Goal: Information Seeking & Learning: Check status

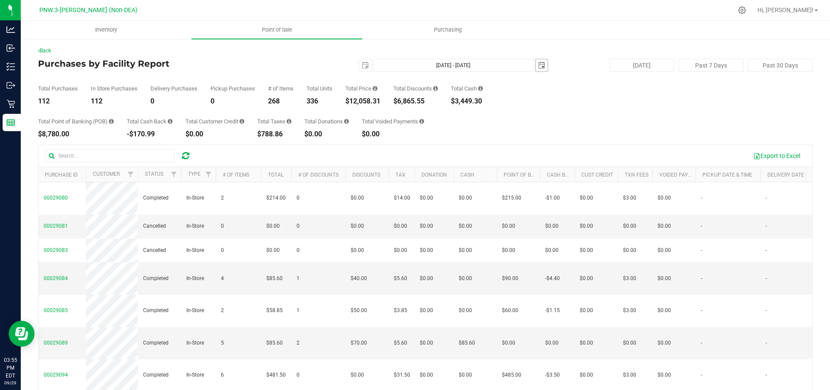
click at [541, 70] on span "select" at bounding box center [542, 65] width 12 height 12
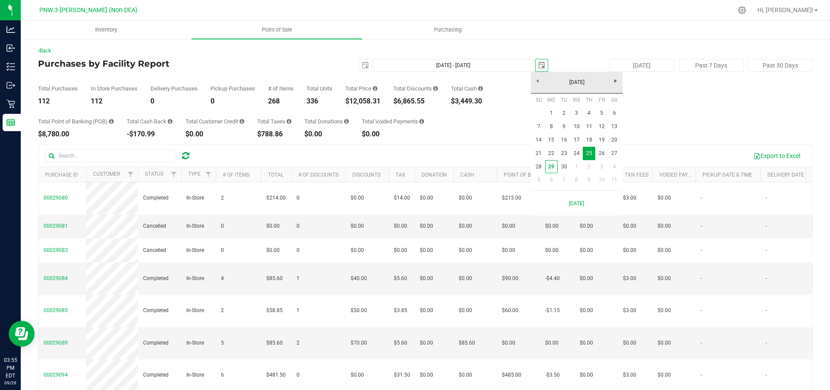
scroll to position [0, 22]
click at [554, 166] on link "29" at bounding box center [551, 166] width 13 height 13
type input "[DATE] - [DATE]"
type input "[DATE]"
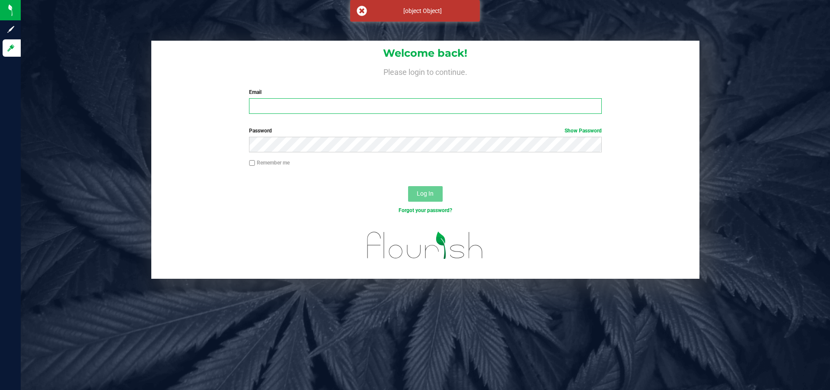
type input "[EMAIL_ADDRESS][DOMAIN_NAME]"
click at [425, 195] on span "Log In" at bounding box center [425, 193] width 17 height 7
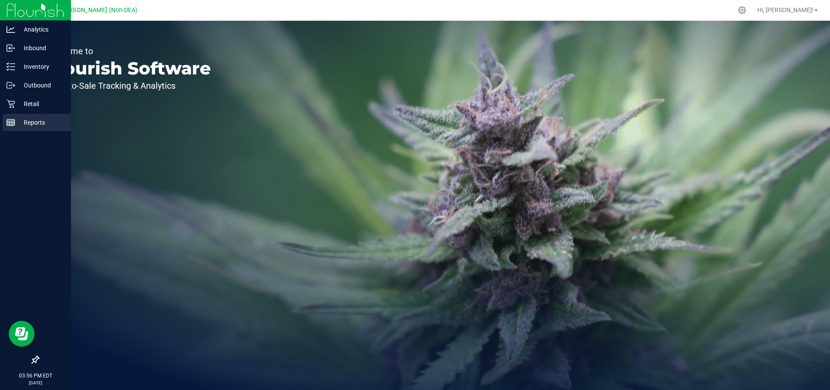
click at [40, 124] on p "Reports" at bounding box center [41, 122] width 52 height 10
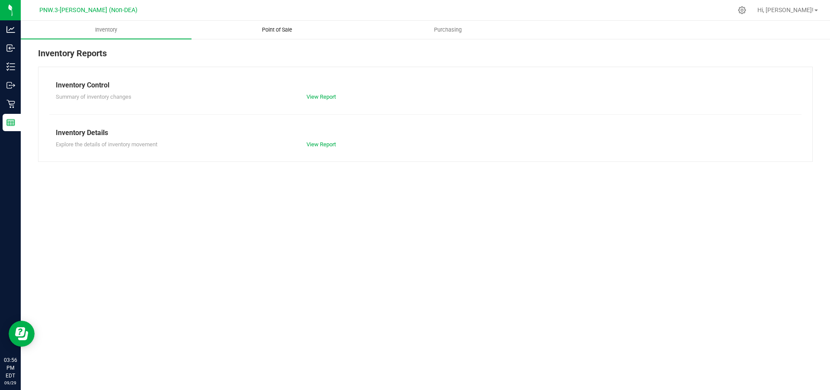
click at [274, 26] on span "Point of Sale" at bounding box center [277, 30] width 54 height 8
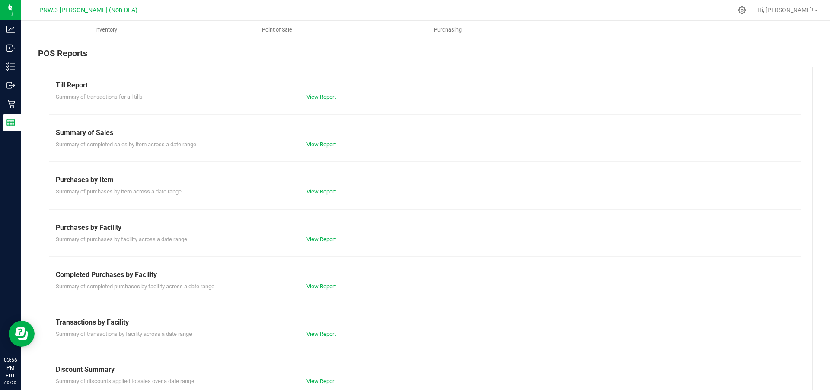
click at [321, 238] on link "View Report" at bounding box center [321, 239] width 29 height 6
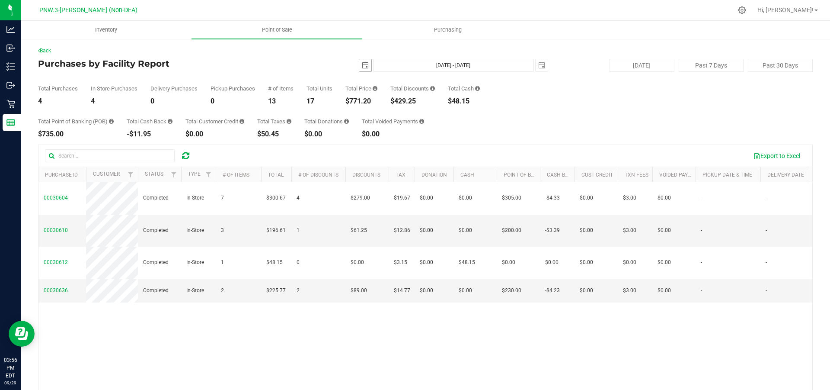
click at [362, 66] on span "select" at bounding box center [365, 65] width 7 height 7
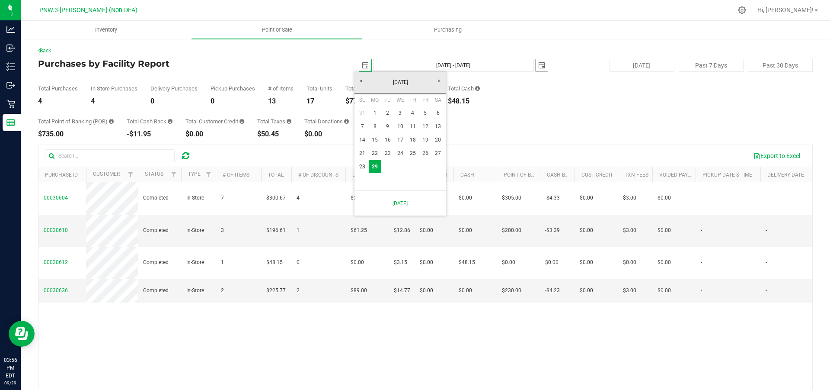
click at [540, 69] on span "select" at bounding box center [542, 65] width 12 height 12
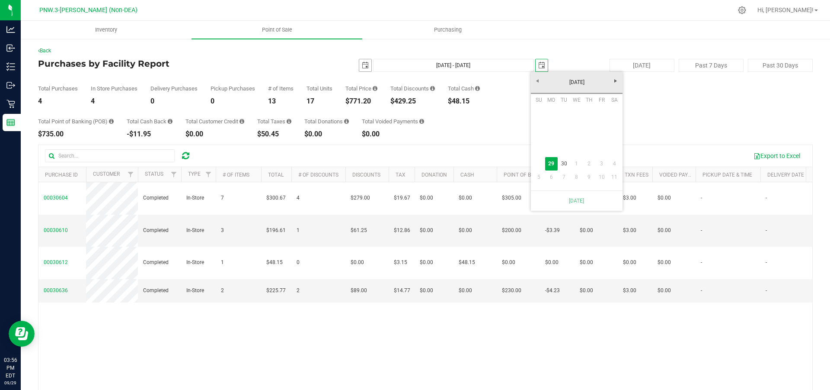
click at [363, 66] on span "select" at bounding box center [365, 65] width 7 height 7
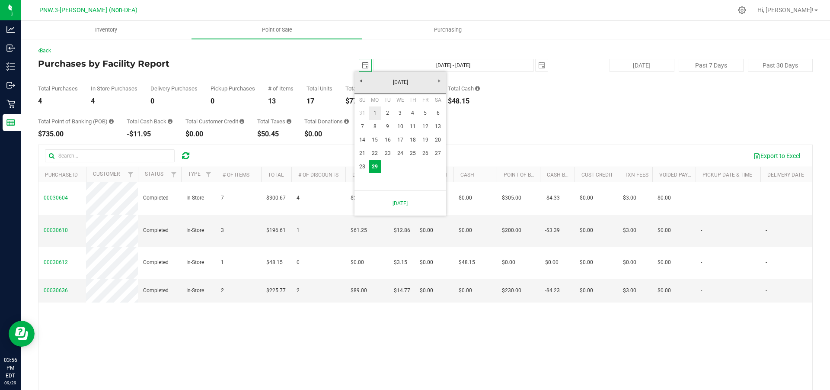
click at [373, 111] on link "1" at bounding box center [375, 112] width 13 height 13
type input "[DATE]"
type input "[DATE] - [DATE]"
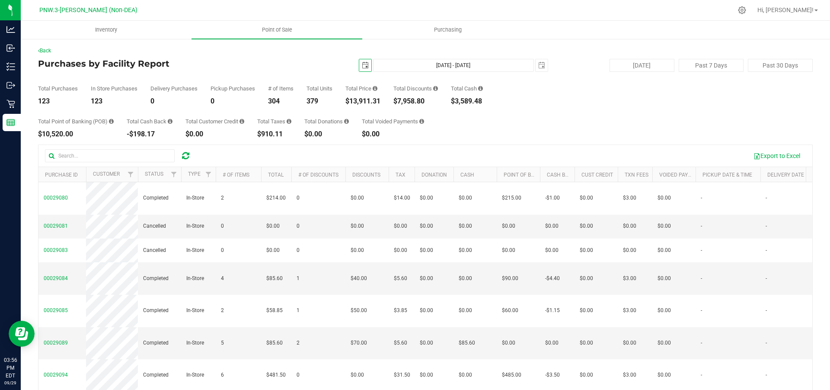
click at [362, 64] on span "select" at bounding box center [365, 65] width 7 height 7
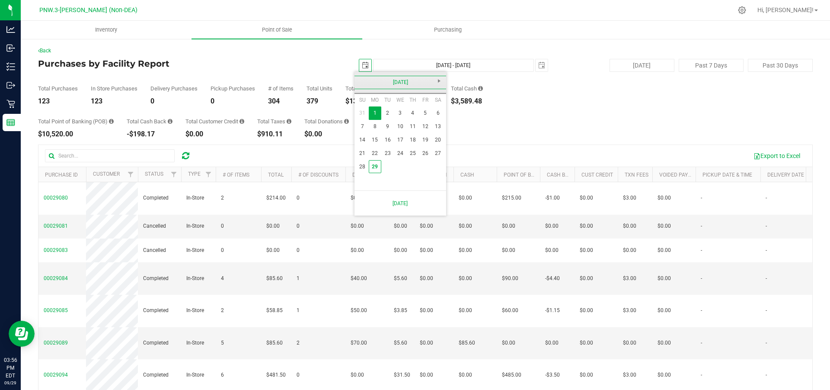
click at [357, 82] on link "[DATE]" at bounding box center [400, 82] width 93 height 13
click at [430, 130] on link "Aug" at bounding box center [433, 130] width 22 height 22
click at [424, 111] on link "1" at bounding box center [425, 112] width 13 height 13
type input "[DATE]"
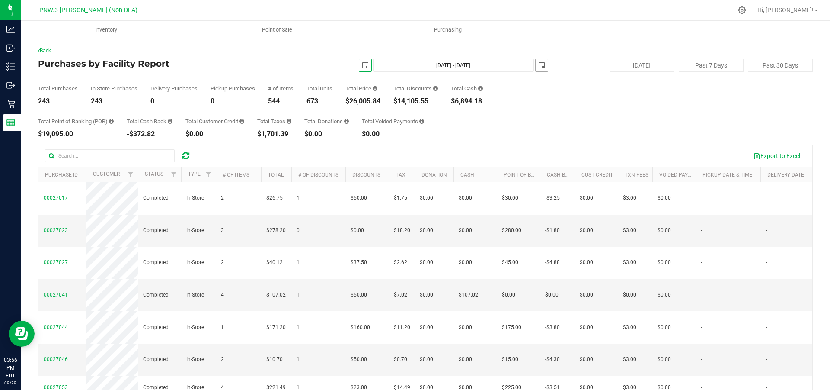
click at [538, 67] on span "select" at bounding box center [541, 65] width 7 height 7
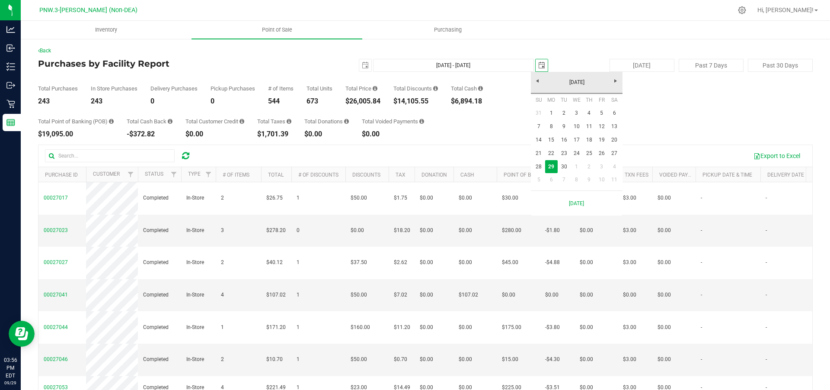
scroll to position [0, 22]
click at [537, 112] on link "31" at bounding box center [539, 112] width 13 height 13
type input "[DATE] - [DATE]"
type input "[DATE]"
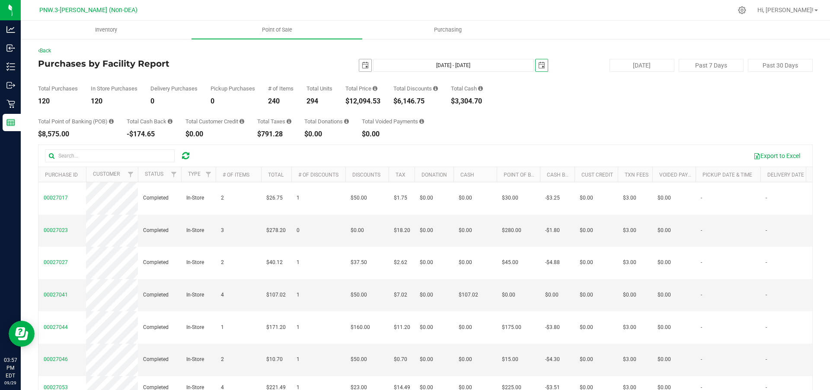
click at [362, 64] on span "select" at bounding box center [365, 65] width 7 height 7
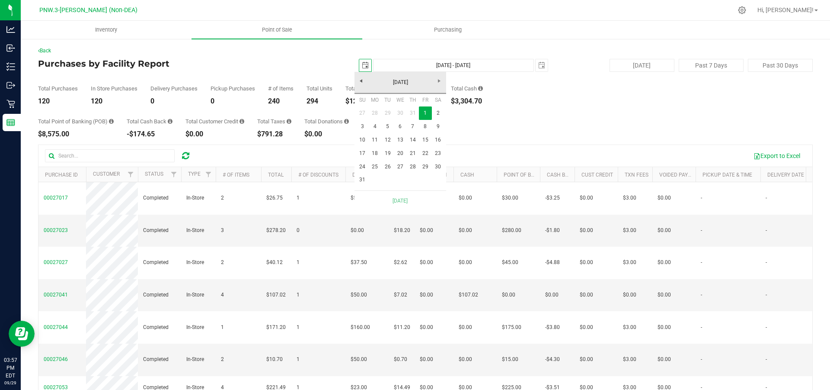
scroll to position [0, 22]
click at [440, 80] on link "[DATE]" at bounding box center [400, 82] width 93 height 13
click at [388, 40] on div "Back Purchases by Facility Report [DATE] [DATE] - [DATE] [DATE] [DATE] Past 7 D…" at bounding box center [425, 247] width 809 height 419
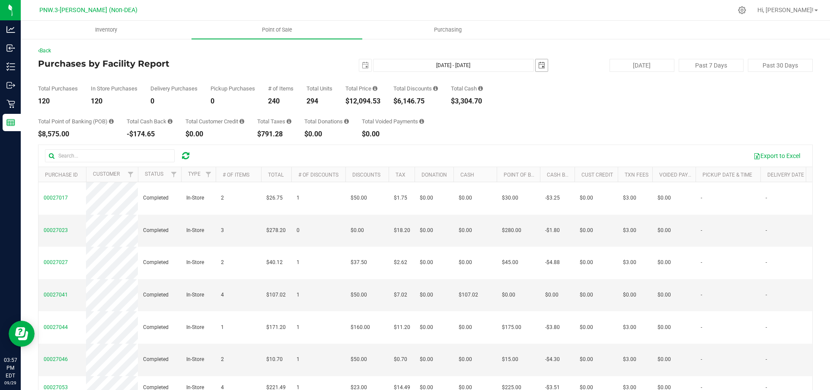
click at [539, 66] on span "select" at bounding box center [541, 65] width 7 height 7
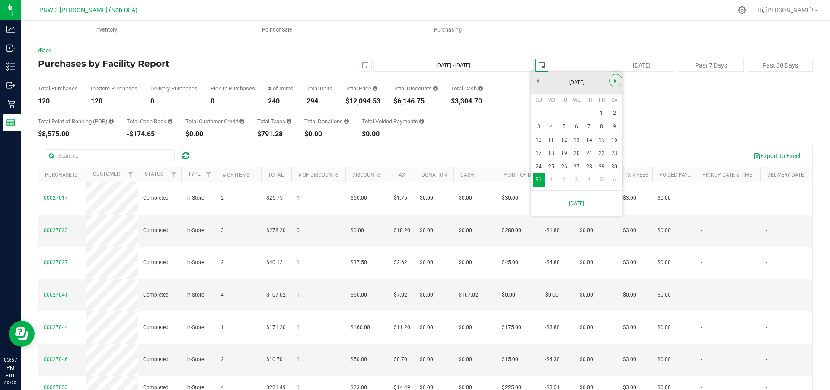
click at [617, 80] on span "Next" at bounding box center [615, 80] width 7 height 7
click at [564, 165] on link "30" at bounding box center [564, 166] width 13 height 13
type input "[DATE] - [DATE]"
type input "[DATE]"
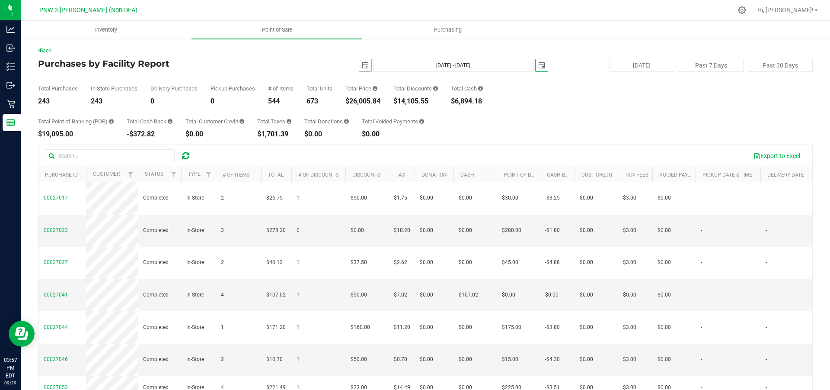
click at [362, 64] on span "select" at bounding box center [365, 65] width 7 height 7
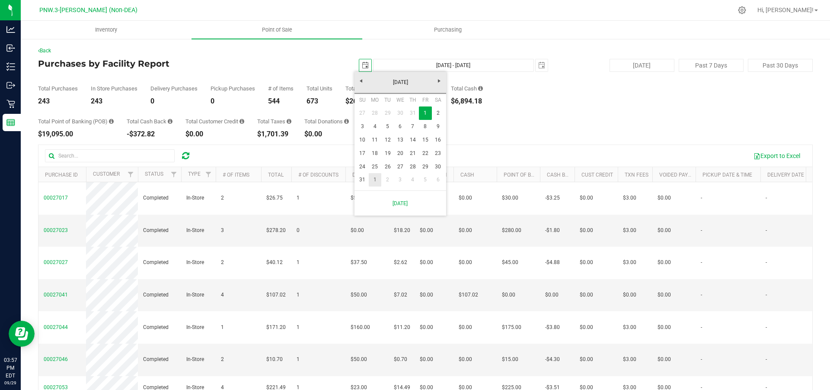
click at [375, 176] on link "1" at bounding box center [375, 179] width 13 height 13
type input "[DATE] - [DATE]"
type input "[DATE]"
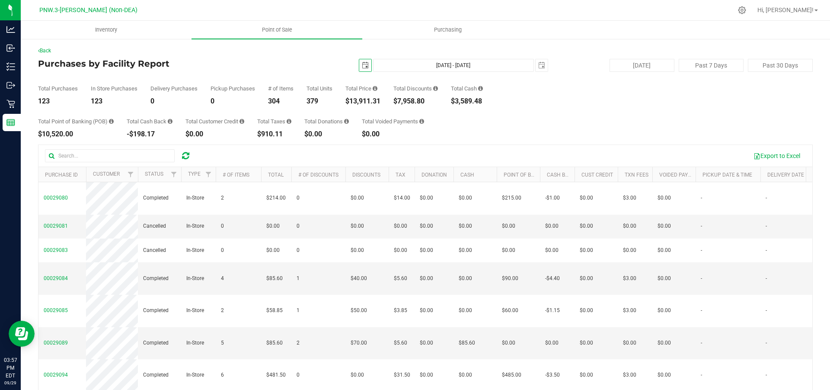
click at [362, 66] on span "select" at bounding box center [365, 65] width 7 height 7
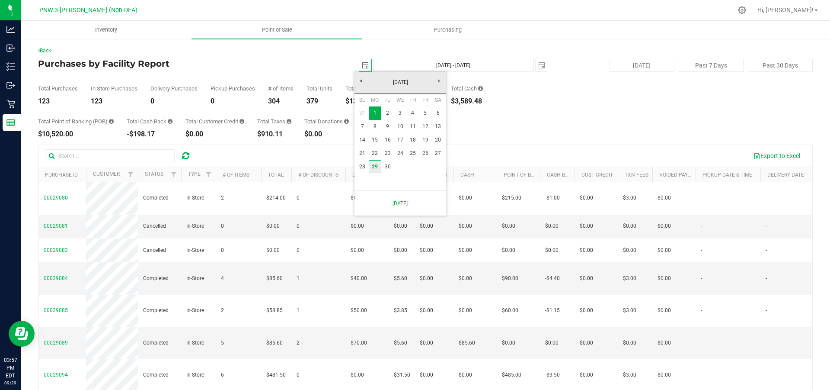
click at [374, 166] on link "29" at bounding box center [375, 166] width 13 height 13
type input "[DATE] - [DATE]"
type input "[DATE]"
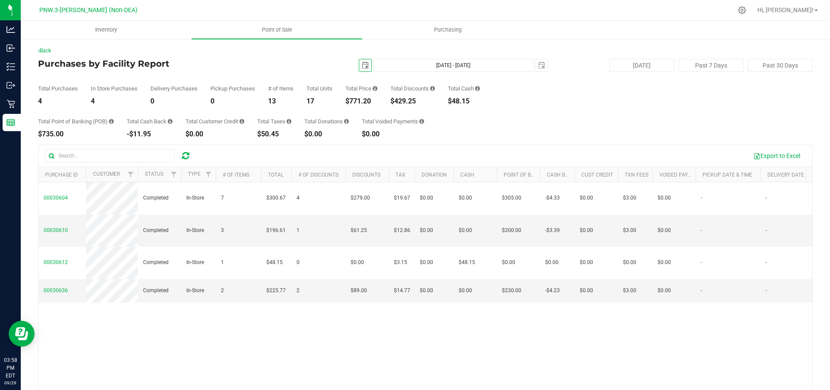
click at [208, 9] on div at bounding box center [444, 10] width 578 height 17
click at [815, 11] on span at bounding box center [816, 11] width 3 height 2
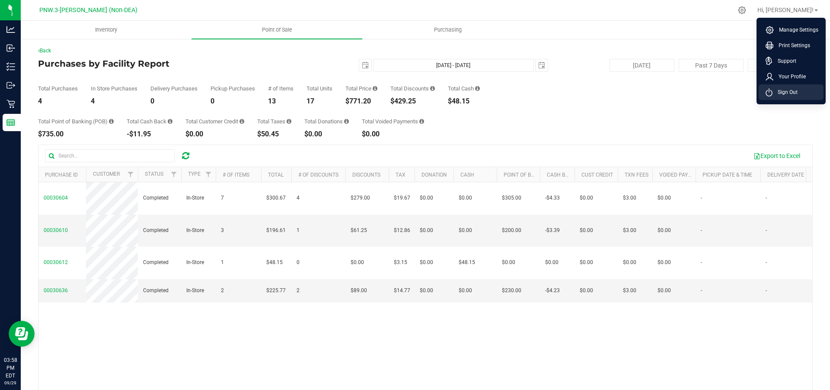
click at [783, 93] on span "Sign Out" at bounding box center [785, 92] width 25 height 9
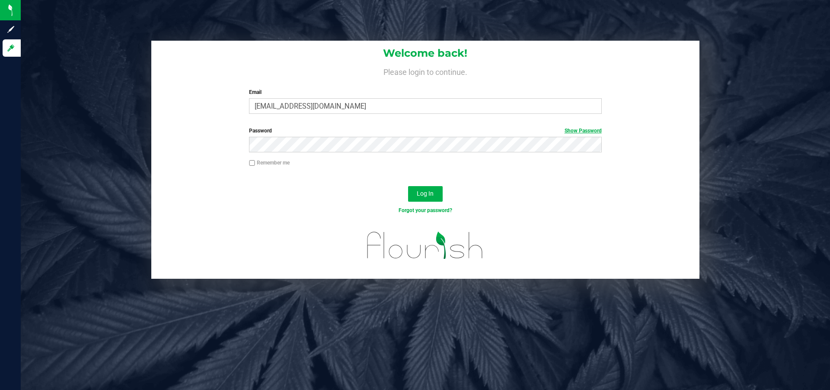
click at [576, 130] on link "Show Password" at bounding box center [583, 131] width 37 height 6
click at [424, 194] on span "Log In" at bounding box center [425, 193] width 17 height 7
